Goal: Information Seeking & Learning: Learn about a topic

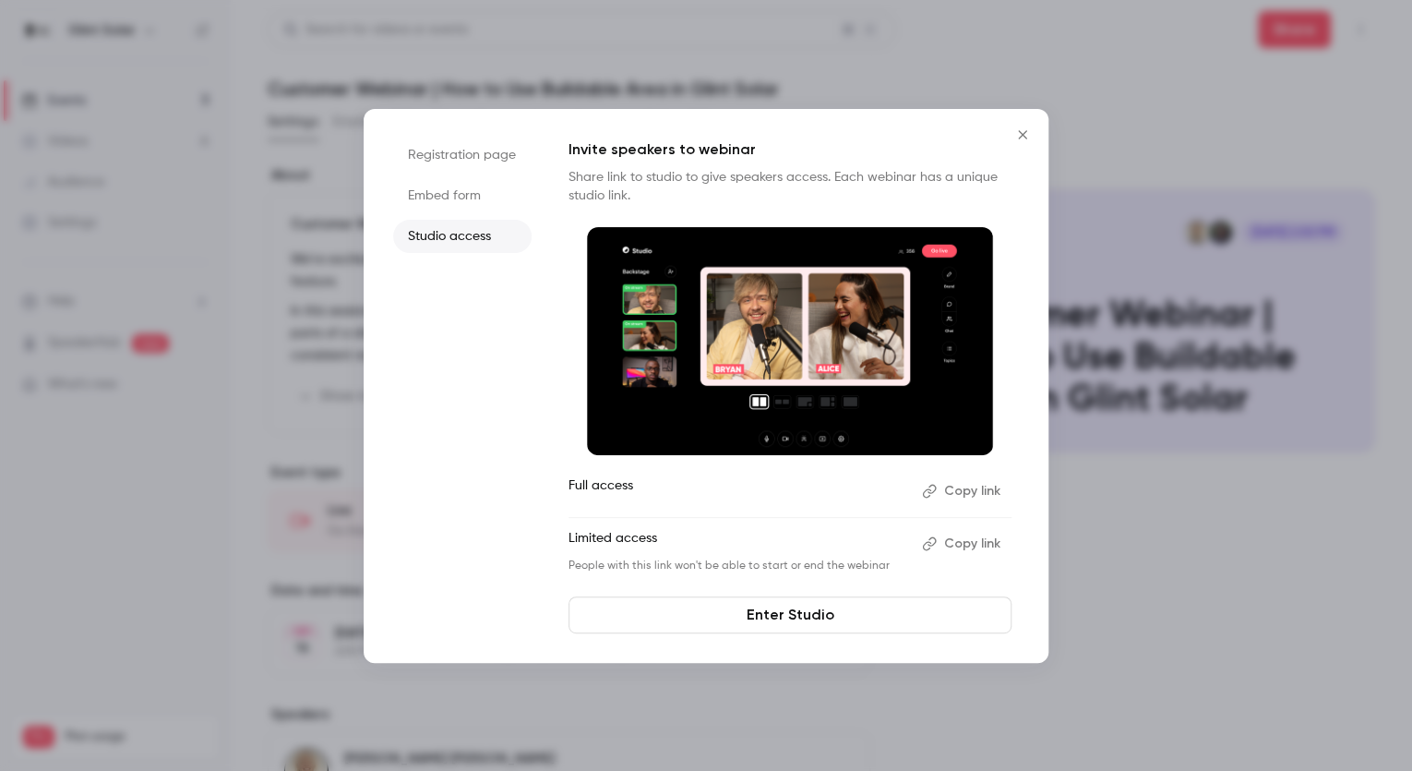
click at [1022, 135] on icon "Close" at bounding box center [1022, 134] width 8 height 8
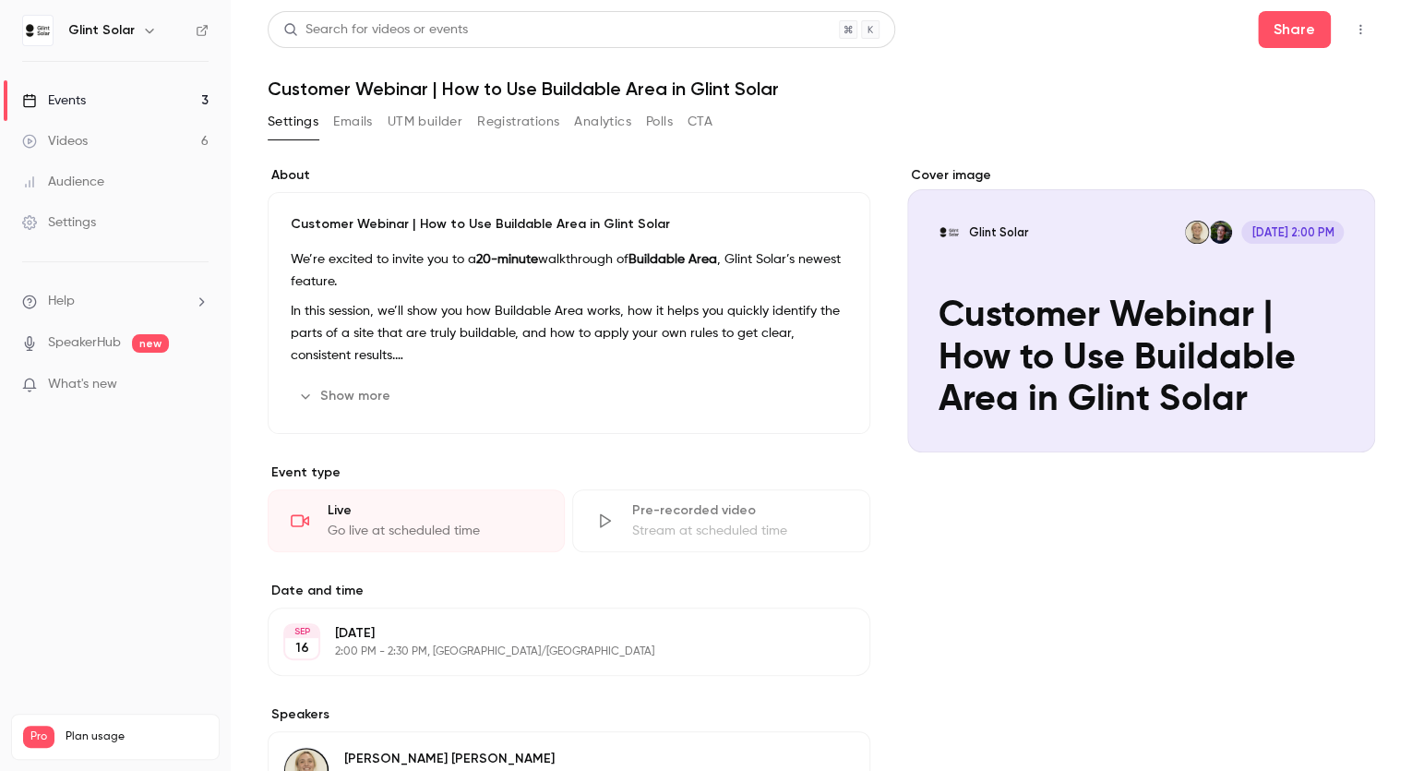
click at [76, 98] on div "Events" at bounding box center [54, 100] width 64 height 18
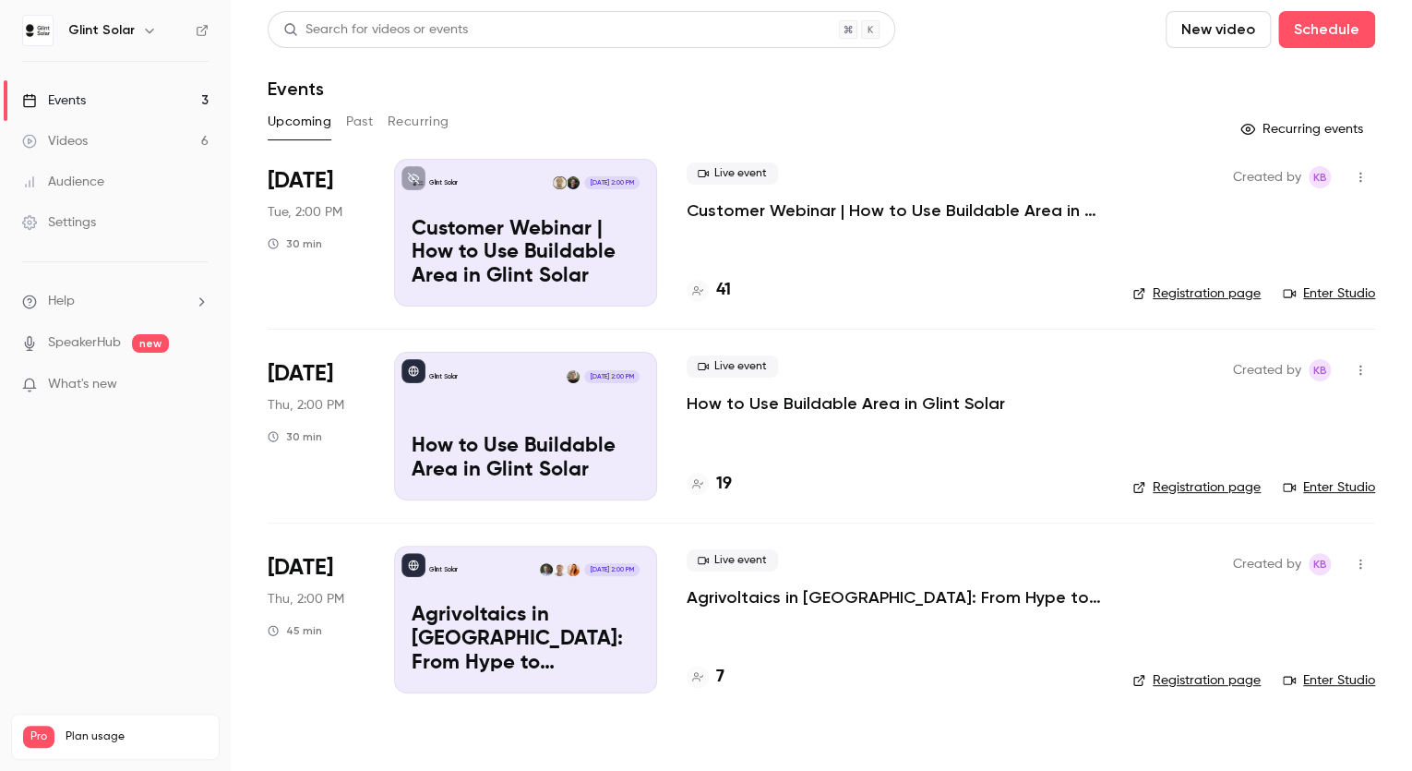
click at [735, 209] on p "Customer Webinar | How to Use Buildable Area in Glint Solar" at bounding box center [895, 210] width 416 height 22
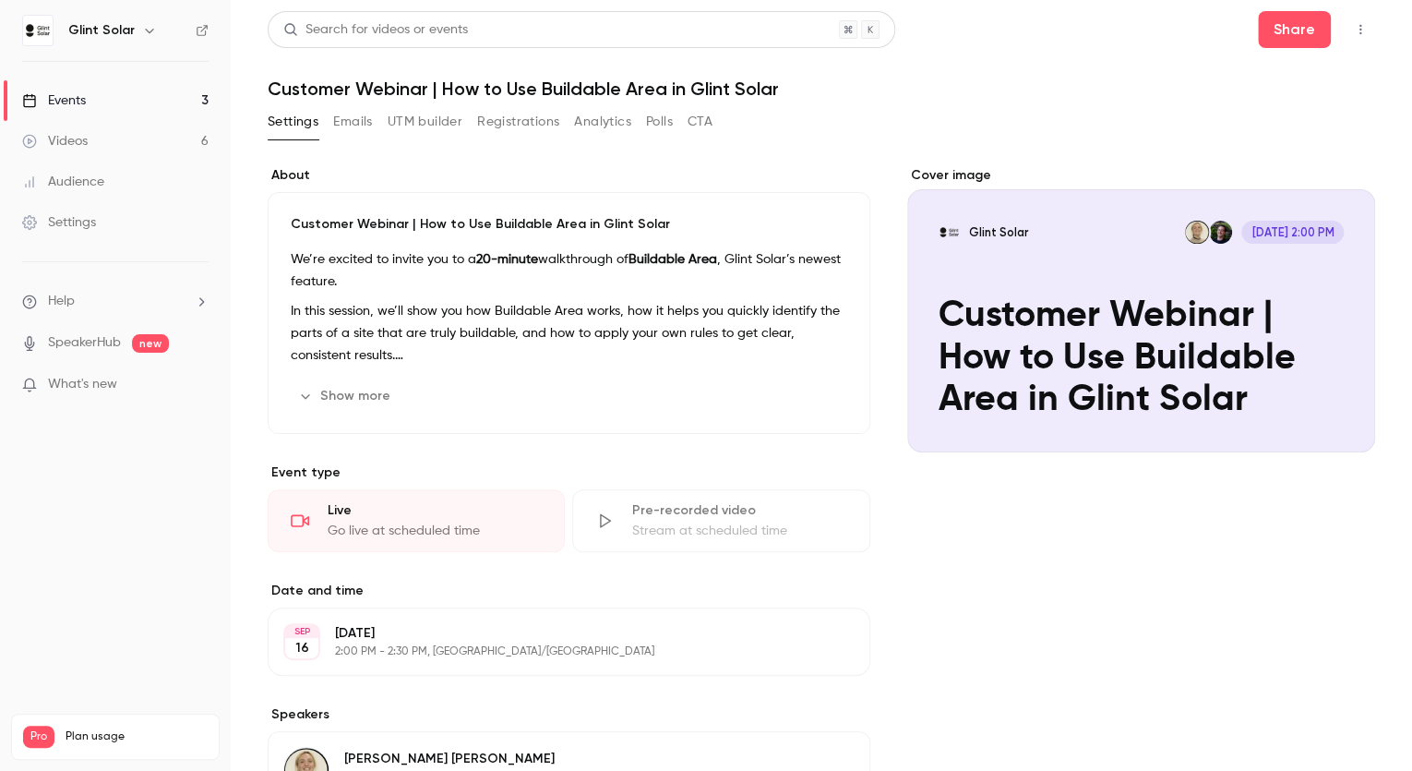
click at [522, 119] on button "Registrations" at bounding box center [518, 122] width 82 height 30
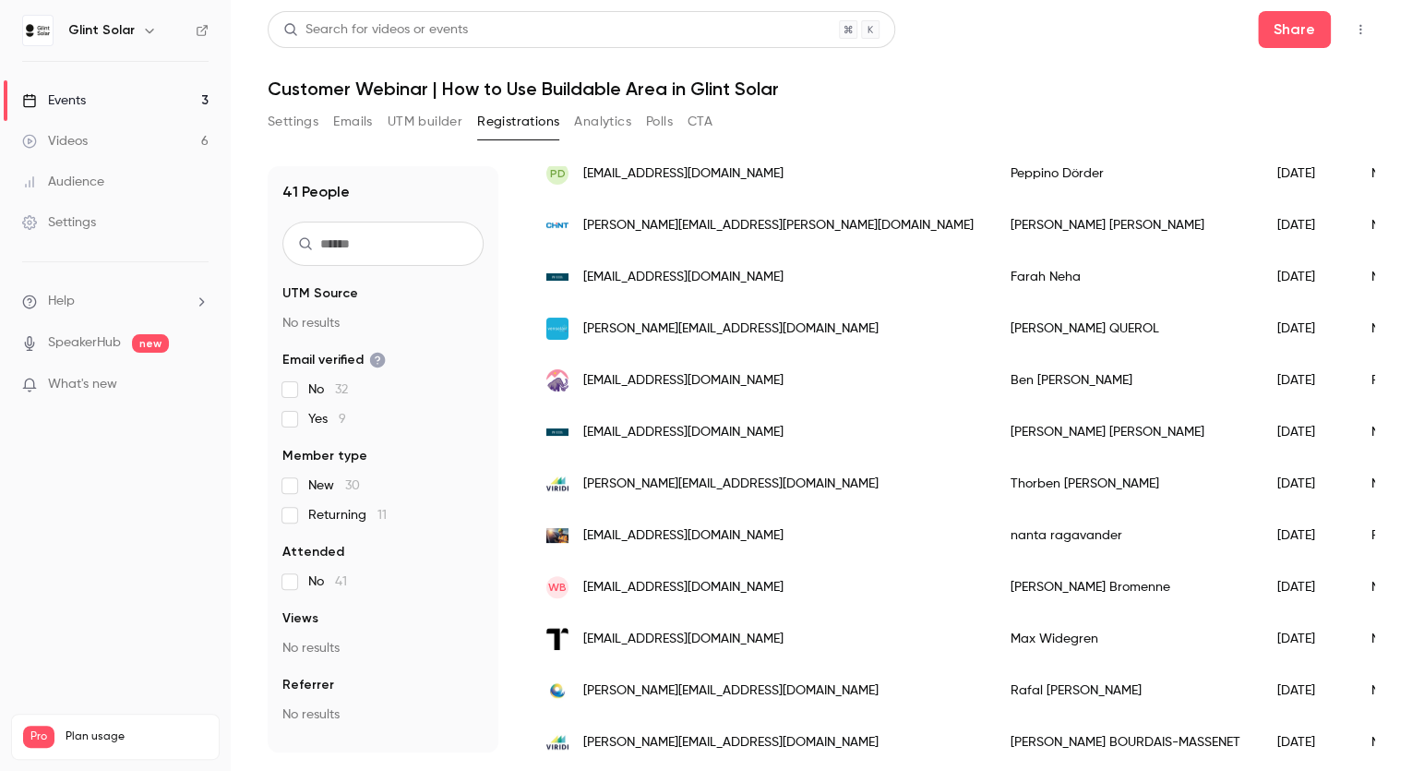
scroll to position [221, 0]
